Goal: Task Accomplishment & Management: Manage account settings

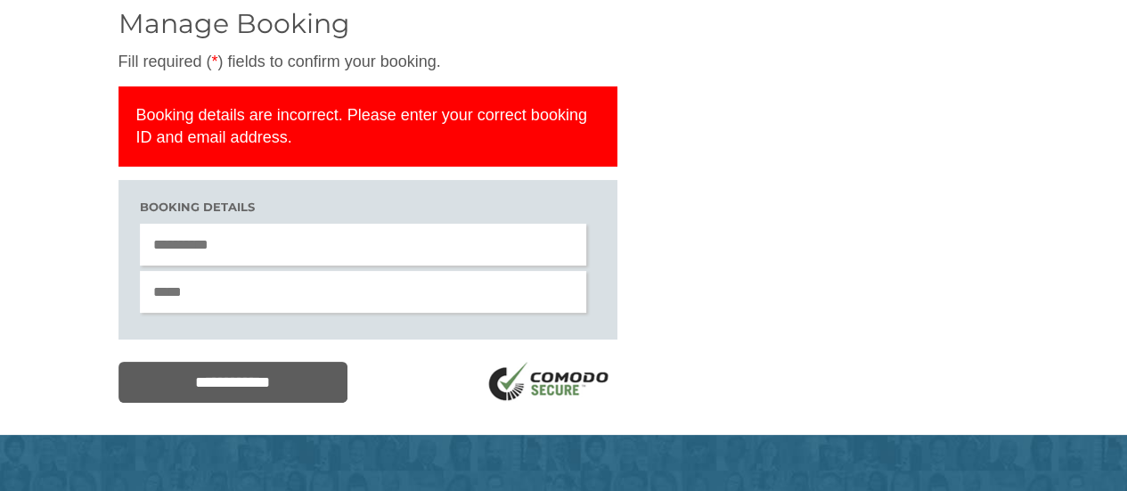
scroll to position [137, 0]
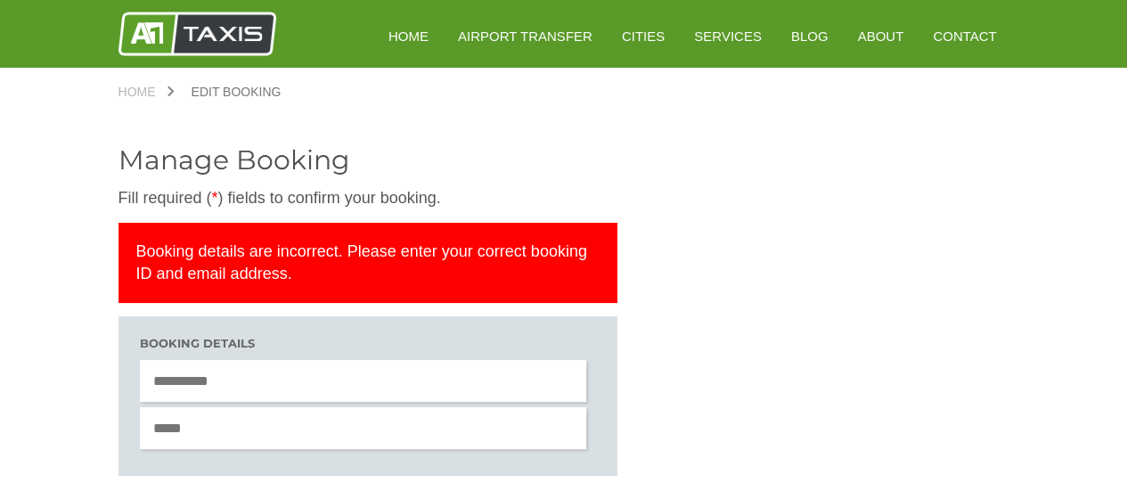
scroll to position [144, 0]
